Goal: Task Accomplishment & Management: Manage account settings

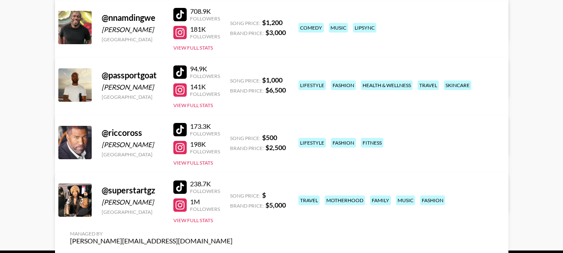
scroll to position [375, 0]
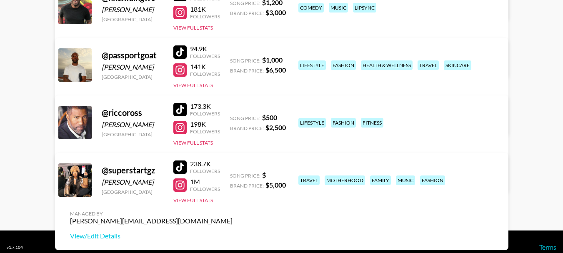
click at [233, 117] on link "View/Edit Details" at bounding box center [151, 121] width 163 height 8
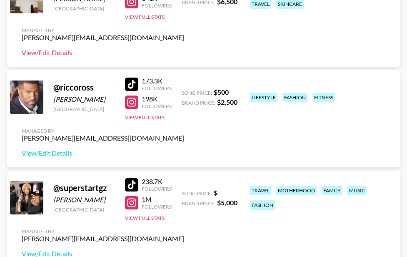
scroll to position [714, 0]
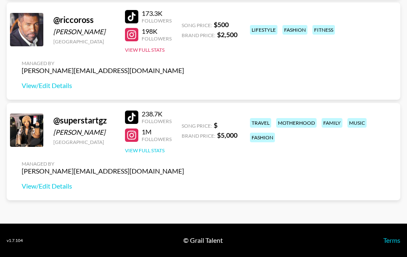
click at [155, 149] on button "View Full Stats" at bounding box center [145, 150] width 40 height 6
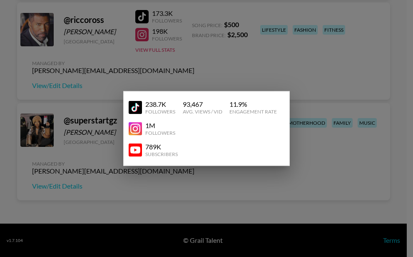
click at [150, 152] on div "Subscribers" at bounding box center [161, 154] width 33 height 6
click at [84, 153] on div at bounding box center [206, 128] width 413 height 257
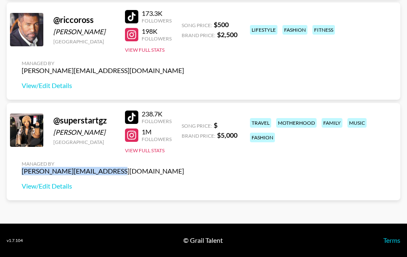
drag, startPoint x: 118, startPoint y: 173, endPoint x: 32, endPoint y: 174, distance: 85.9
click at [32, 174] on div "Managed By peter.iwuh@grail-talent.com View/Edit Details" at bounding box center [103, 175] width 176 height 43
copy div "peter.iwuh@grail-talent.com"
click at [57, 188] on link "View/Edit Details" at bounding box center [103, 186] width 163 height 8
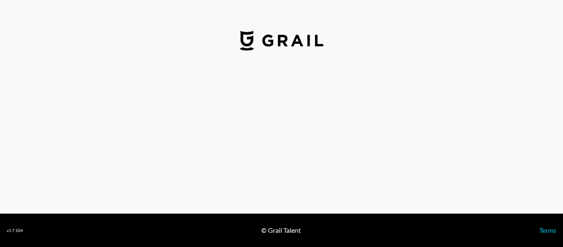
select select "USD"
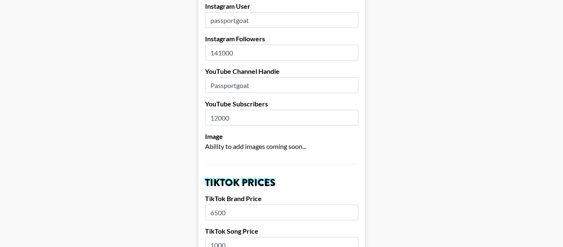
scroll to position [125, 0]
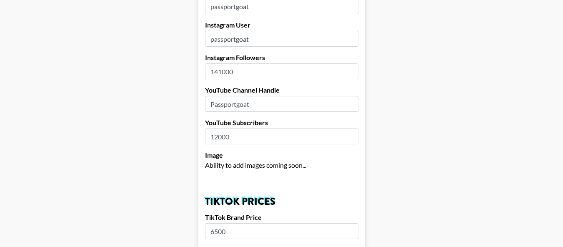
click at [249, 128] on input "12000" at bounding box center [281, 136] width 153 height 16
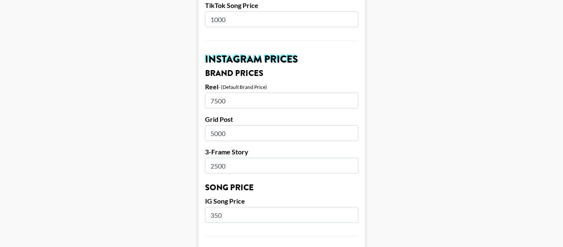
scroll to position [333, 0]
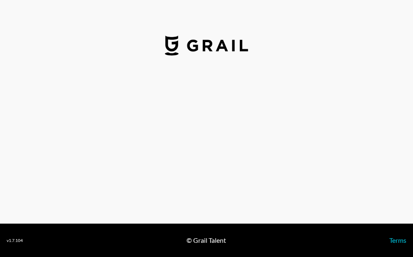
select select "USD"
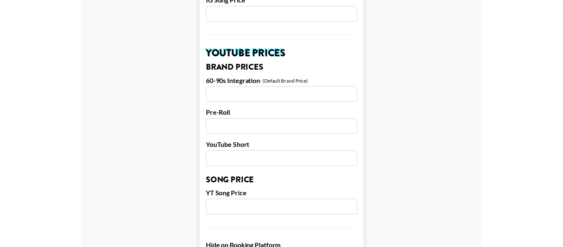
scroll to position [542, 0]
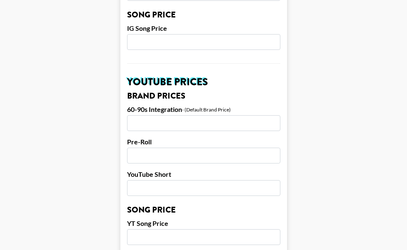
click at [191, 115] on input "number" at bounding box center [203, 123] width 153 height 16
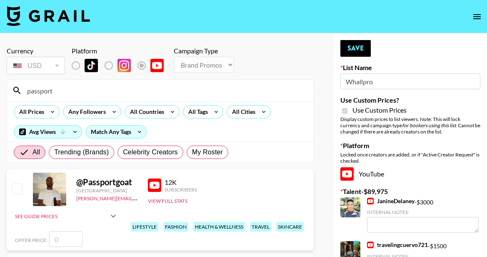
select select "Brand"
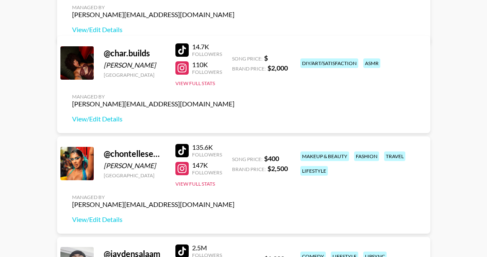
scroll to position [208, 0]
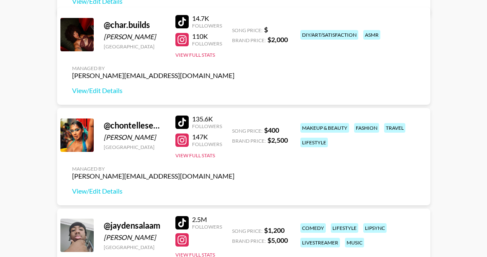
click at [183, 122] on div at bounding box center [181, 121] width 13 height 13
click at [184, 140] on div at bounding box center [181, 139] width 13 height 13
click at [104, 190] on link "View/Edit Details" at bounding box center [153, 191] width 163 height 8
drag, startPoint x: 158, startPoint y: 175, endPoint x: 72, endPoint y: 180, distance: 86.8
click at [72, 180] on div "Managed By [PERSON_NAME][EMAIL_ADDRESS][DOMAIN_NAME] View/Edit Details" at bounding box center [153, 180] width 176 height 43
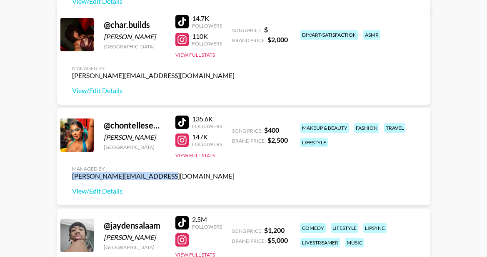
copy div "[PERSON_NAME][EMAIL_ADDRESS][DOMAIN_NAME]"
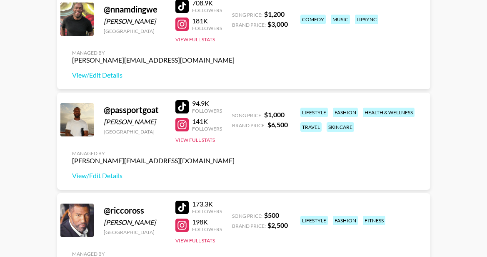
scroll to position [500, 0]
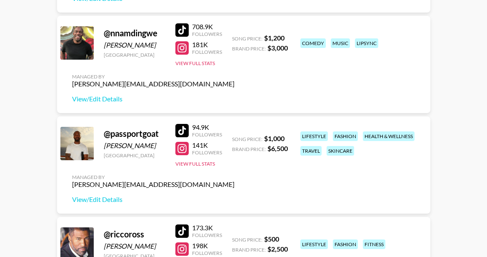
click at [186, 124] on div at bounding box center [181, 130] width 13 height 13
click at [178, 149] on div at bounding box center [181, 148] width 13 height 13
click at [103, 200] on link "View/Edit Details" at bounding box center [153, 199] width 163 height 8
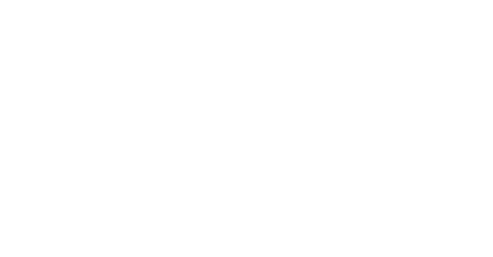
select select "USD"
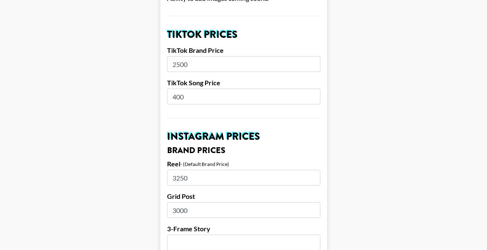
scroll to position [333, 0]
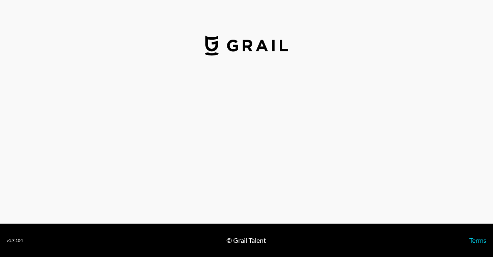
select select "USD"
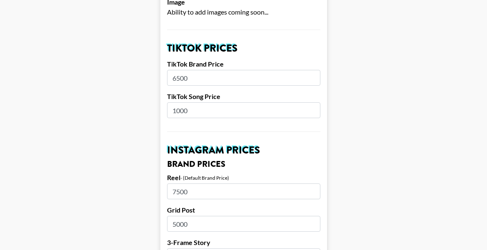
scroll to position [292, 0]
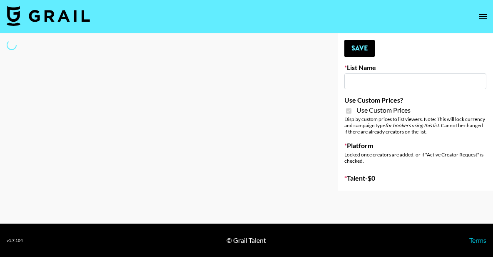
type input "Topsurveys ([DATE])"
checkbox input "true"
select select "Brand"
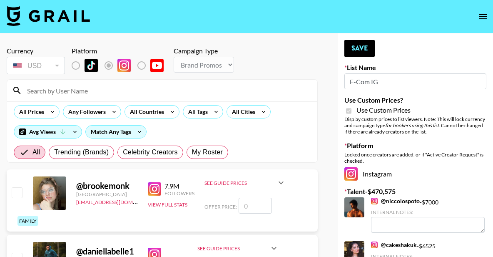
type input "E-Com IG"
checkbox input "true"
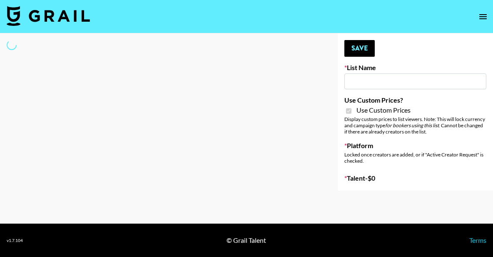
type input "E-Com Platform - TikTok"
checkbox input "true"
select select "Brand"
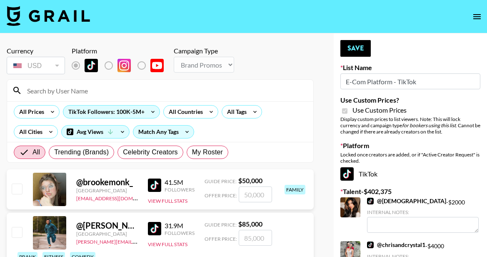
click at [86, 90] on input at bounding box center [165, 90] width 286 height 13
paste input "char.builds"
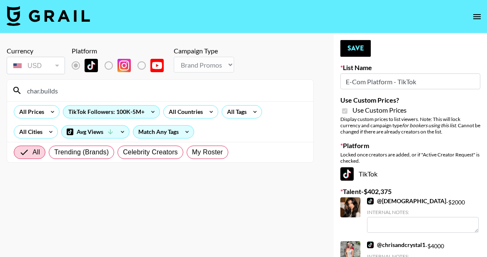
drag, startPoint x: 82, startPoint y: 90, endPoint x: 29, endPoint y: 88, distance: 53.0
click at [29, 88] on input "char.builds" at bounding box center [165, 90] width 286 height 13
type input "c"
click at [42, 92] on input "Char uilds" at bounding box center [165, 90] width 286 height 13
drag, startPoint x: 90, startPoint y: 91, endPoint x: 26, endPoint y: 85, distance: 64.9
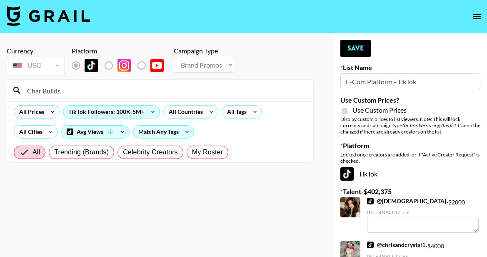
click at [26, 85] on input "Char Builds" at bounding box center [165, 90] width 286 height 13
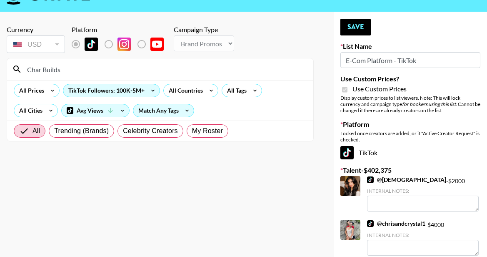
scroll to position [42, 0]
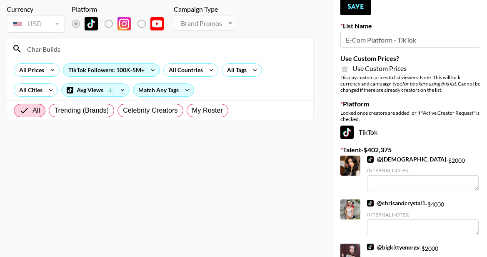
click at [72, 47] on input "Char Builds" at bounding box center [165, 48] width 286 height 13
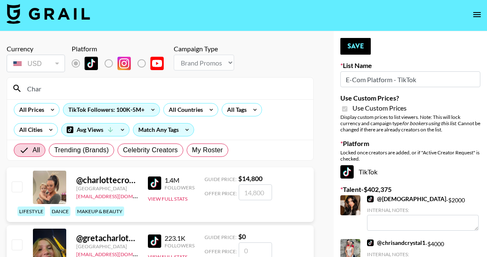
scroll to position [0, 0]
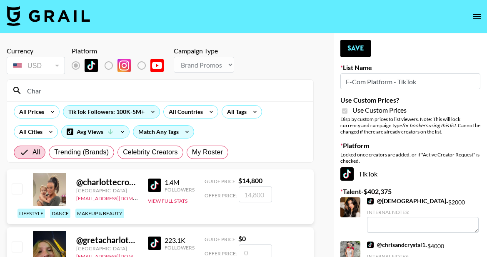
type input "Char"
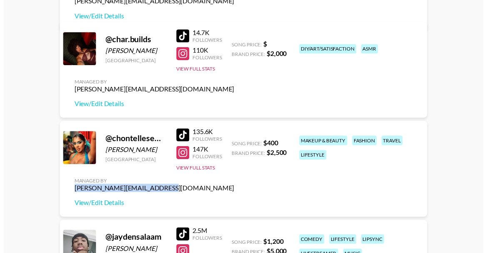
scroll to position [83, 0]
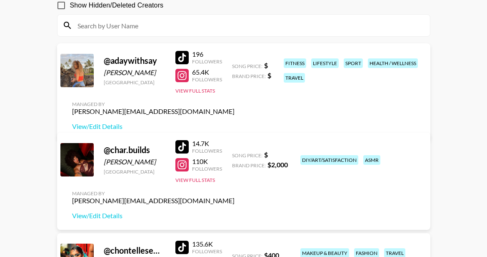
click at [183, 144] on div at bounding box center [181, 146] width 13 height 13
click at [184, 162] on div at bounding box center [181, 164] width 13 height 13
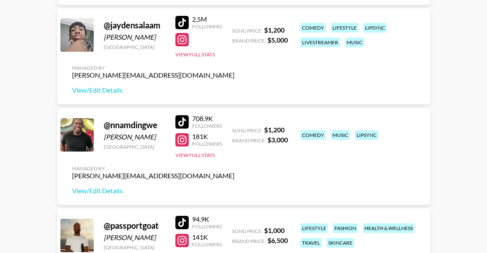
scroll to position [417, 0]
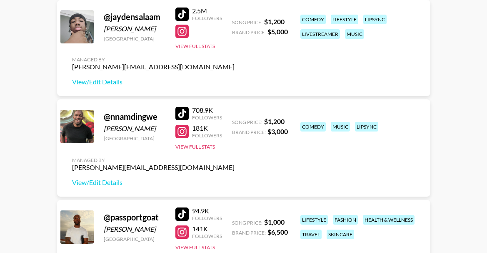
click at [194, 110] on div "708.9K" at bounding box center [207, 110] width 30 height 8
click at [178, 114] on div at bounding box center [181, 113] width 13 height 13
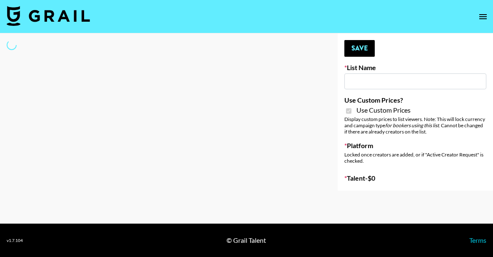
type input "E-Com IG"
checkbox input "true"
select select "Brand"
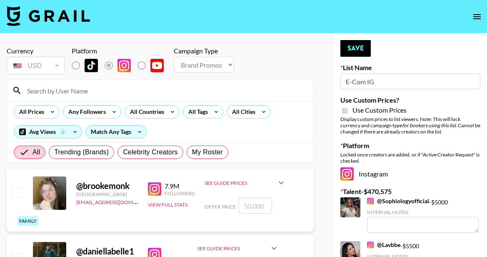
click at [87, 91] on input at bounding box center [165, 90] width 286 height 13
paste input "love.char"
type input "love.char"
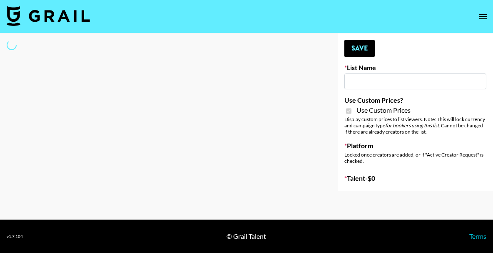
type input "Whiteout Survival ([DATE])"
checkbox input "true"
select select "Brand"
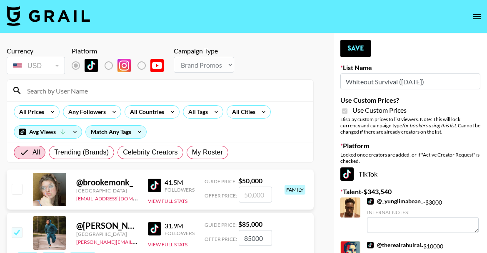
click at [87, 90] on input at bounding box center [165, 90] width 286 height 13
paste input "nnamdingwe"
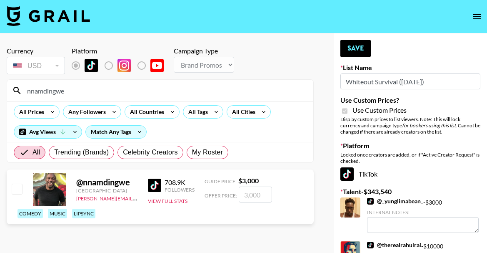
type input "nnamdingwe"
click at [16, 192] on input "checkbox" at bounding box center [17, 188] width 10 height 10
checkbox input "true"
type input "3000"
click at [354, 44] on button "Save" at bounding box center [356, 48] width 30 height 17
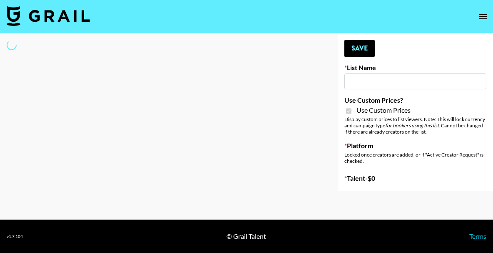
type input "Butcher Box ([DATE])"
checkbox input "true"
select select "Brand"
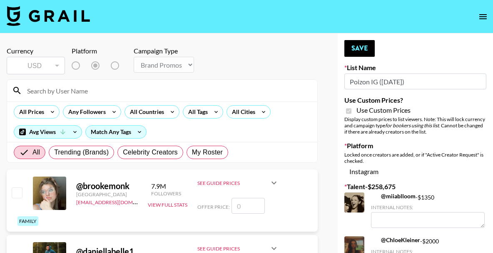
type input "Poizon IG (26th Sept)"
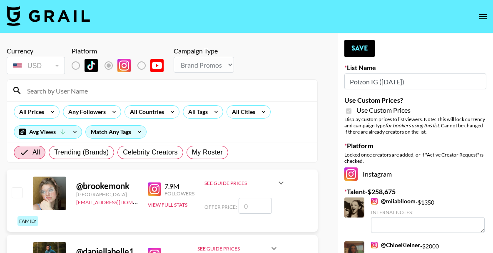
checkbox input "true"
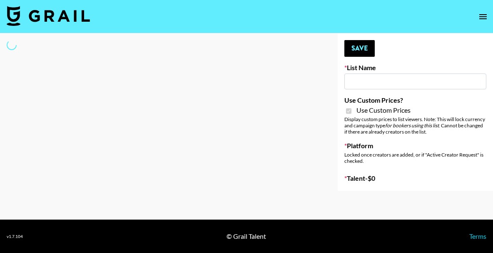
select select "Brand"
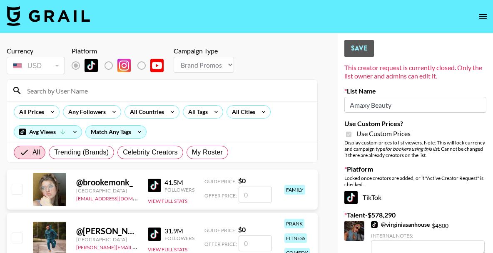
type input "Amaxy Beauty"
checkbox input "true"
